Goal: Task Accomplishment & Management: Manage account settings

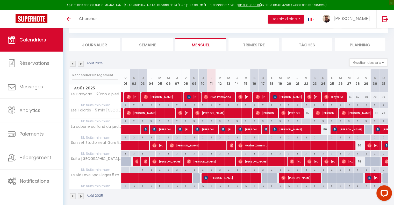
click at [324, 129] on div "80" at bounding box center [323, 129] width 9 height 10
type input "80"
type input "Dim 24 Août 2025"
type input "Lun 25 Août 2025"
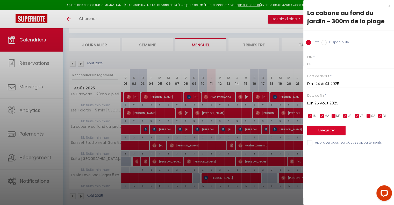
click at [389, 6] on div "x" at bounding box center [346, 6] width 87 height 6
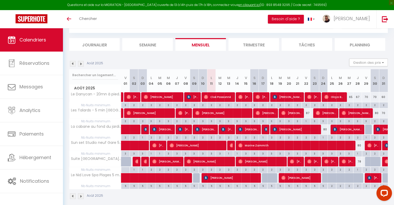
click at [307, 115] on div "87" at bounding box center [305, 113] width 9 height 10
type input "87"
type input "Ven 22 Août 2025"
type input "Sam 23 Août 2025"
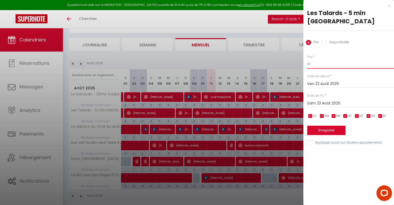
click at [308, 65] on input "87" at bounding box center [350, 63] width 87 height 9
type input "85"
click at [328, 131] on button "Enregistrer" at bounding box center [326, 129] width 38 height 9
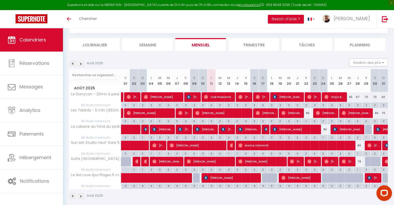
click at [356, 97] on div "67" at bounding box center [357, 97] width 9 height 10
type input "67"
type input "Jeu 28 Août 2025"
type input "Ven 29 Août 2025"
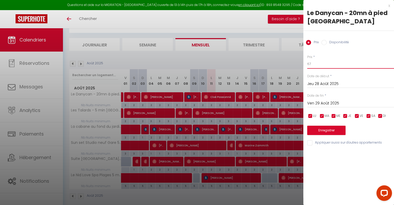
drag, startPoint x: 315, startPoint y: 64, endPoint x: 301, endPoint y: 61, distance: 14.1
click at [302, 61] on body "Questions et aide sur la MIGRATION - [GEOGRAPHIC_DATA] ouverte de 13 à 14h puis…" at bounding box center [197, 106] width 394 height 208
type input "65"
drag, startPoint x: 323, startPoint y: 123, endPoint x: 321, endPoint y: 125, distance: 2.9
click at [322, 124] on div "Enregistrer" at bounding box center [350, 127] width 87 height 16
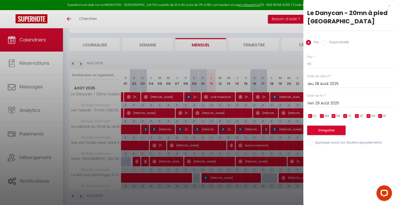
click at [321, 126] on button "Enregistrer" at bounding box center [326, 129] width 38 height 9
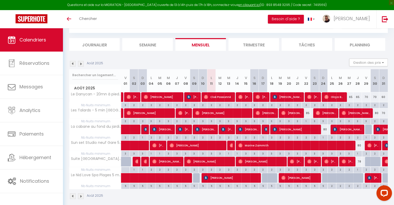
click at [366, 97] on div "70" at bounding box center [365, 97] width 9 height 10
type input "70"
type input "Ven 29 Août 2025"
type input "[DATE]"
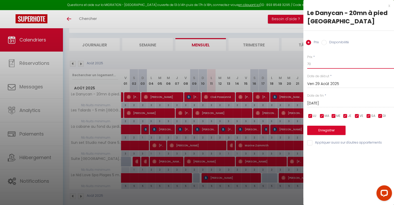
drag, startPoint x: 308, startPoint y: 64, endPoint x: 299, endPoint y: 63, distance: 9.1
click at [301, 64] on body "Questions et aide sur la MIGRATION - [GEOGRAPHIC_DATA] ouverte de 13 à 14h puis…" at bounding box center [197, 106] width 394 height 208
type input "68"
click at [315, 127] on button "Enregistrer" at bounding box center [326, 129] width 38 height 9
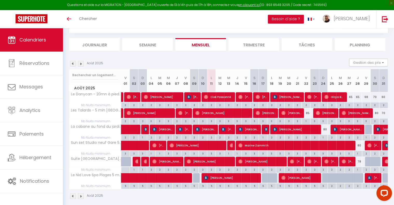
click at [377, 97] on div "70" at bounding box center [374, 97] width 9 height 10
type input "70"
type input "[DATE]"
type input "Dim 31 Août 2025"
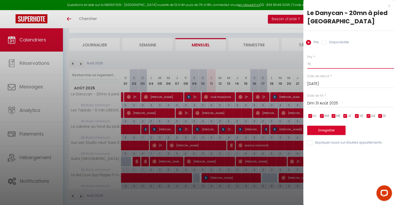
drag, startPoint x: 313, startPoint y: 66, endPoint x: 301, endPoint y: 63, distance: 13.1
click at [301, 63] on body "Questions et aide sur la MIGRATION - [GEOGRAPHIC_DATA] ouverte de 13 à 14h puis…" at bounding box center [197, 106] width 394 height 208
type input "69"
click at [324, 129] on button "Enregistrer" at bounding box center [326, 129] width 38 height 9
